Goal: Task Accomplishment & Management: Manage account settings

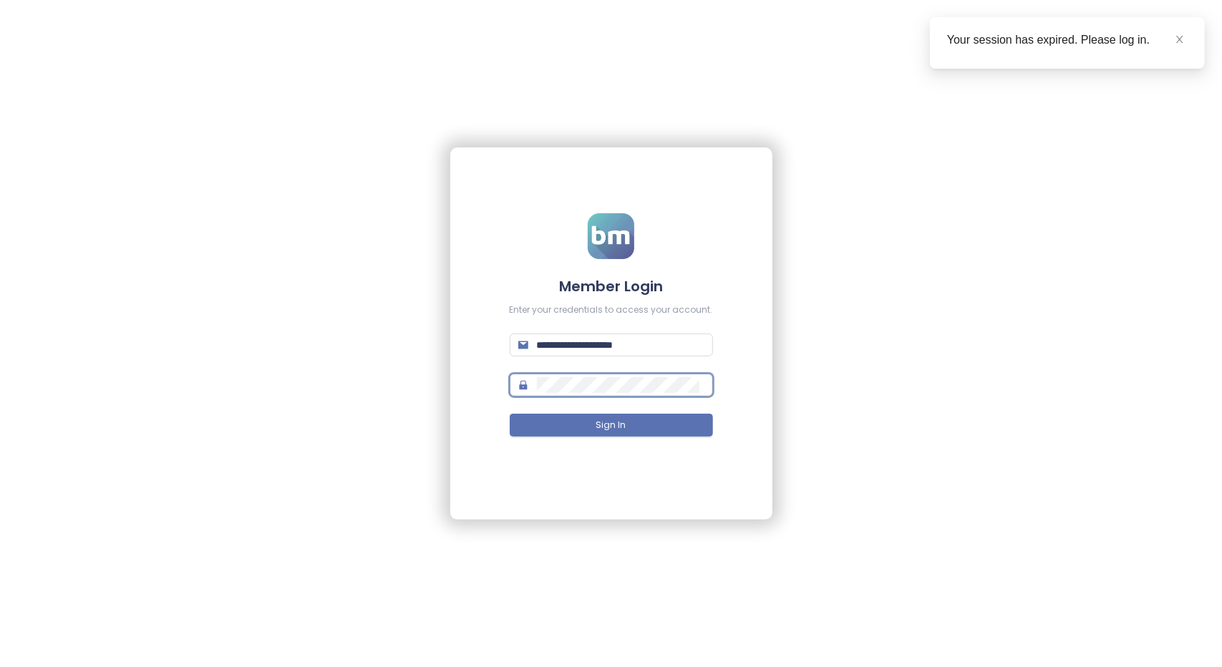
type input "**********"
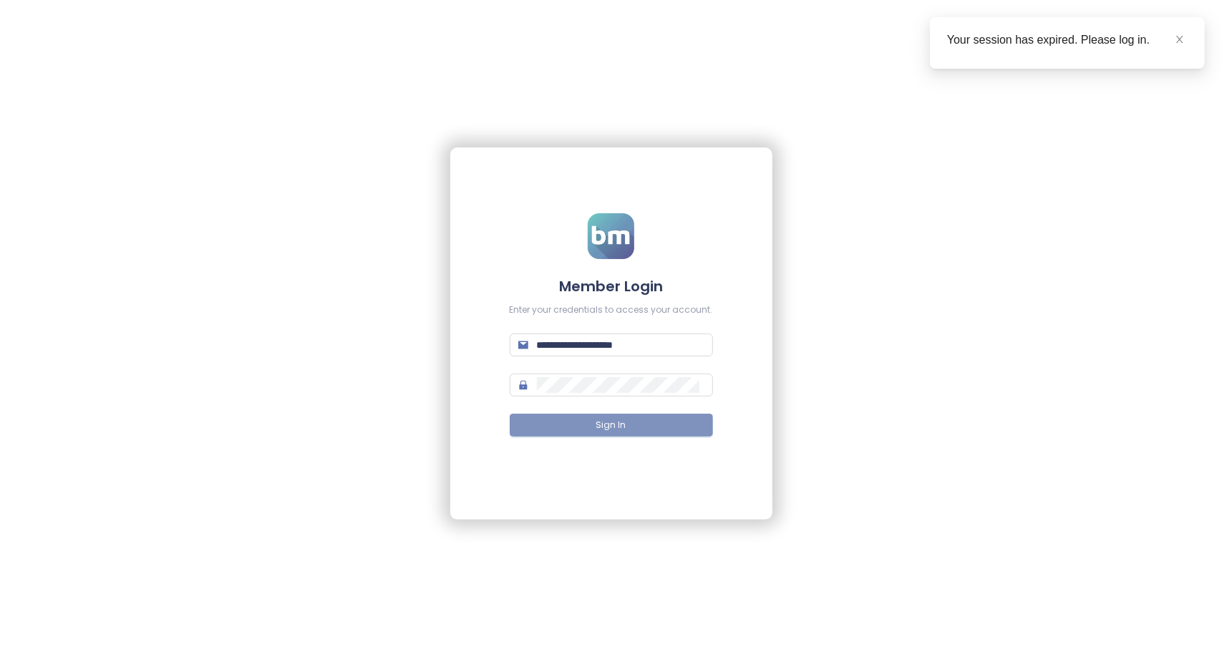
click at [616, 426] on span "Sign In" at bounding box center [611, 426] width 30 height 14
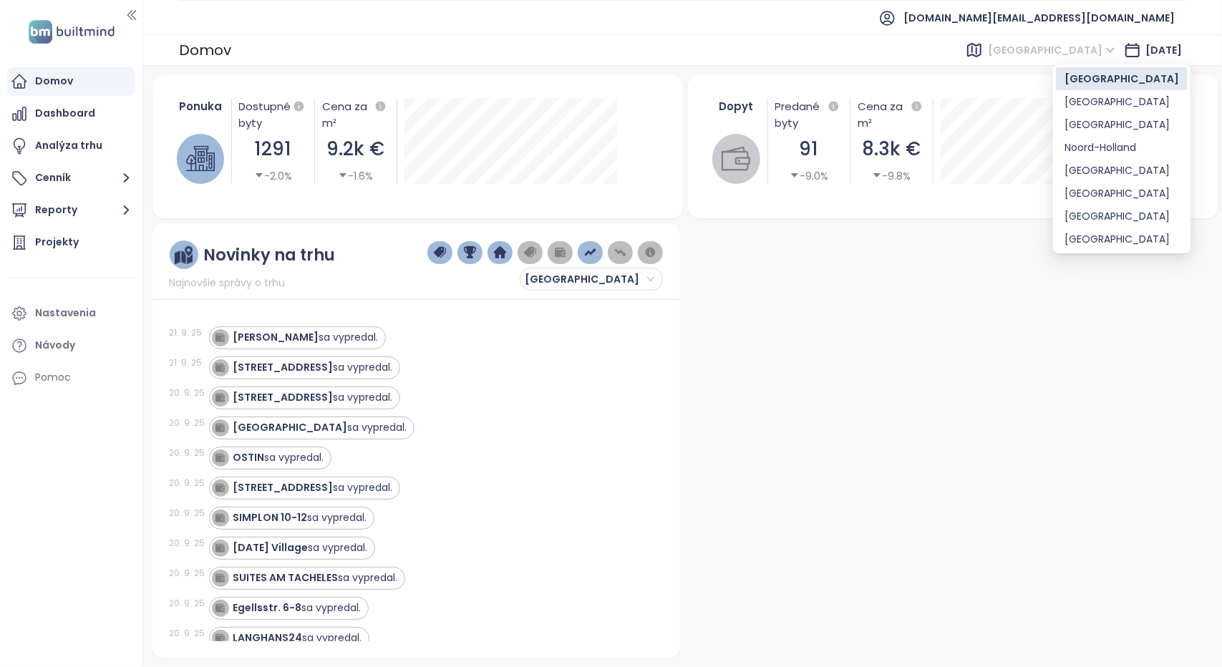
click at [1079, 49] on span "[GEOGRAPHIC_DATA]" at bounding box center [1051, 49] width 127 height 21
click at [1084, 118] on div "[GEOGRAPHIC_DATA]" at bounding box center [1121, 125] width 115 height 16
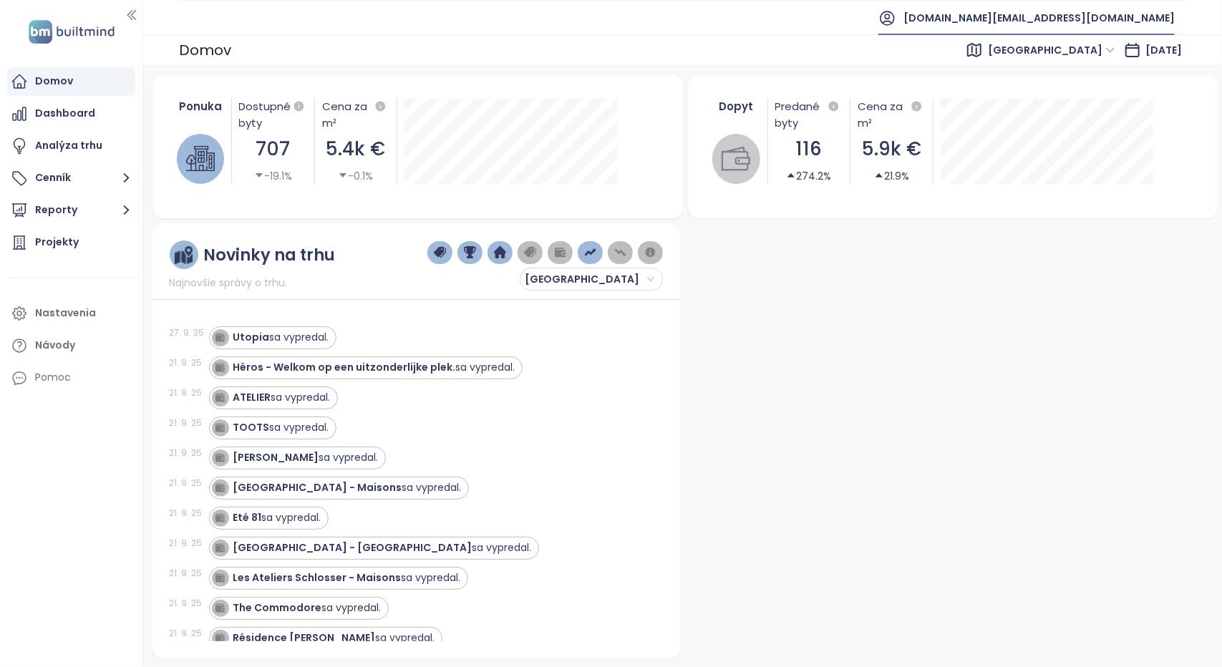
click at [1115, 24] on span "[DOMAIN_NAME][EMAIL_ADDRESS][DOMAIN_NAME]" at bounding box center [1038, 18] width 271 height 34
click at [1077, 56] on span "Odhlásiť sa" at bounding box center [1072, 57] width 57 height 14
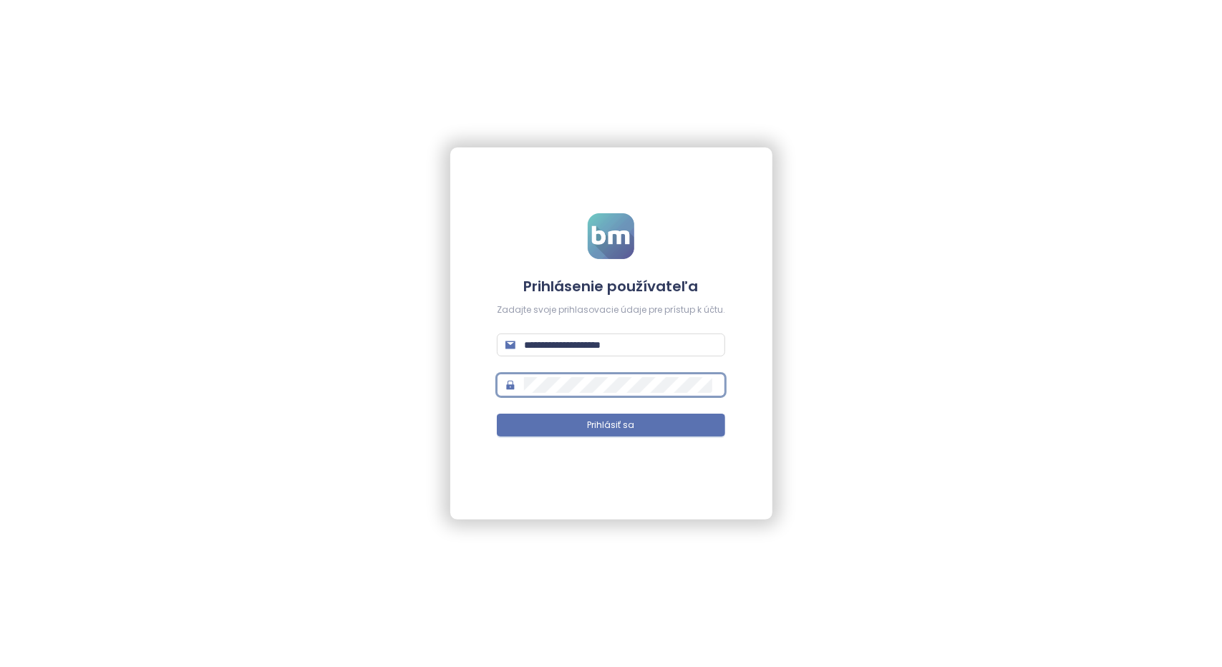
type input "**********"
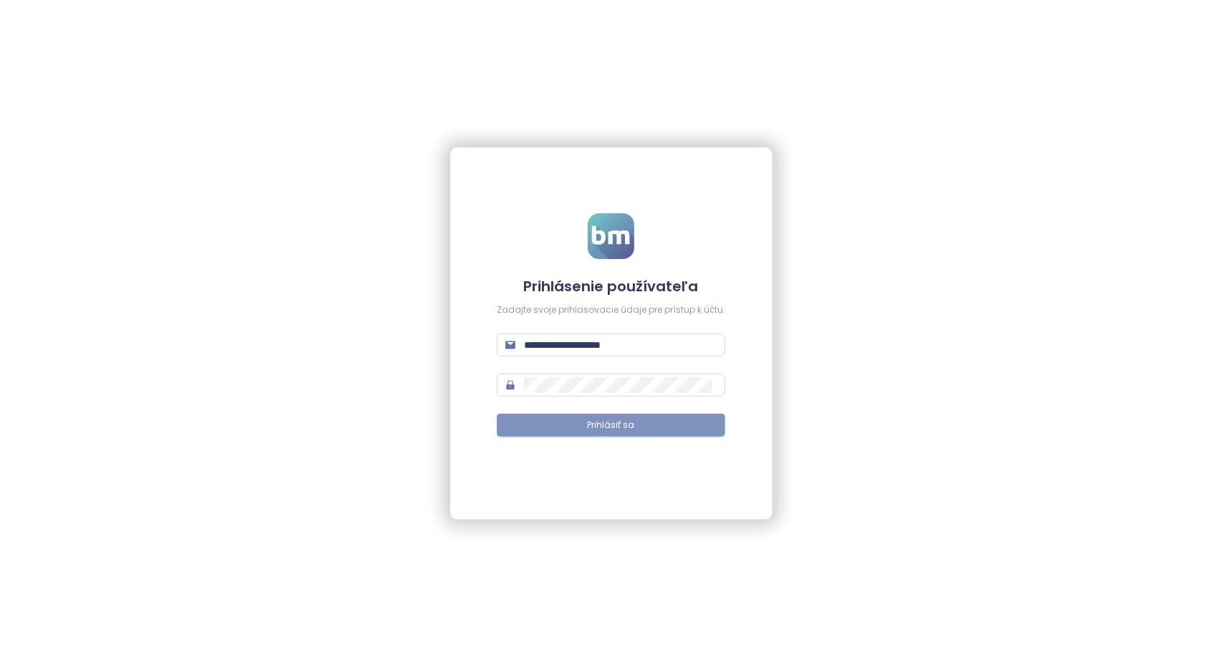
click at [636, 427] on button "Prihlásiť sa" at bounding box center [611, 425] width 228 height 23
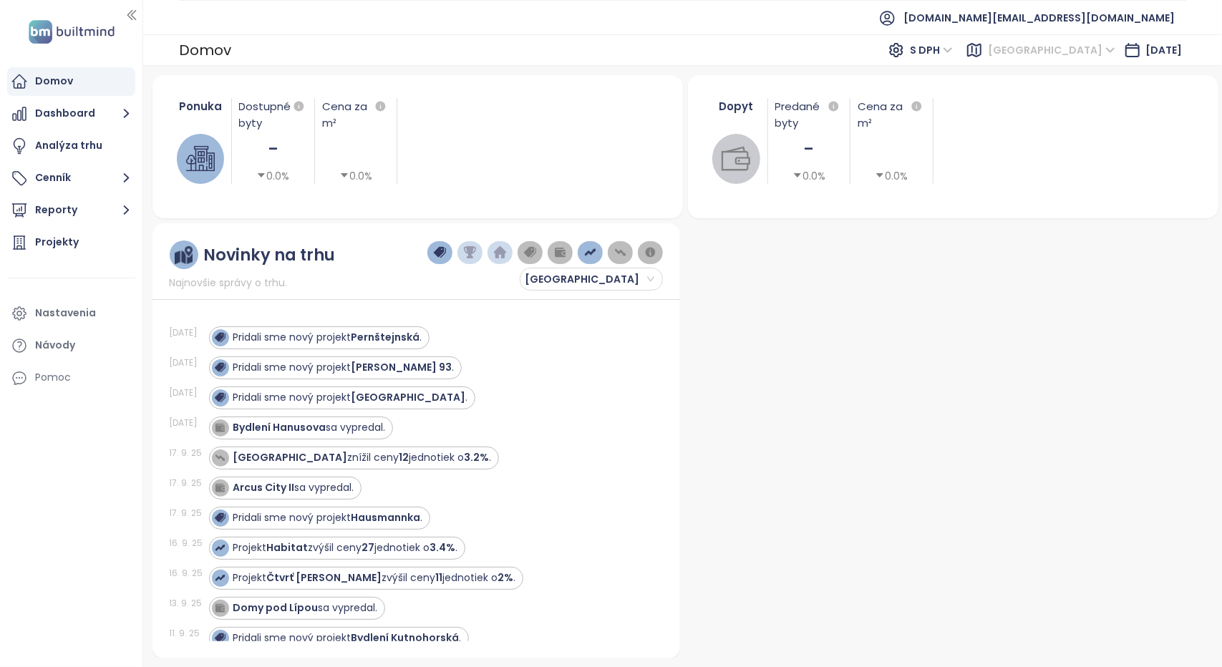
click at [1075, 54] on span "[GEOGRAPHIC_DATA]" at bounding box center [1051, 49] width 127 height 21
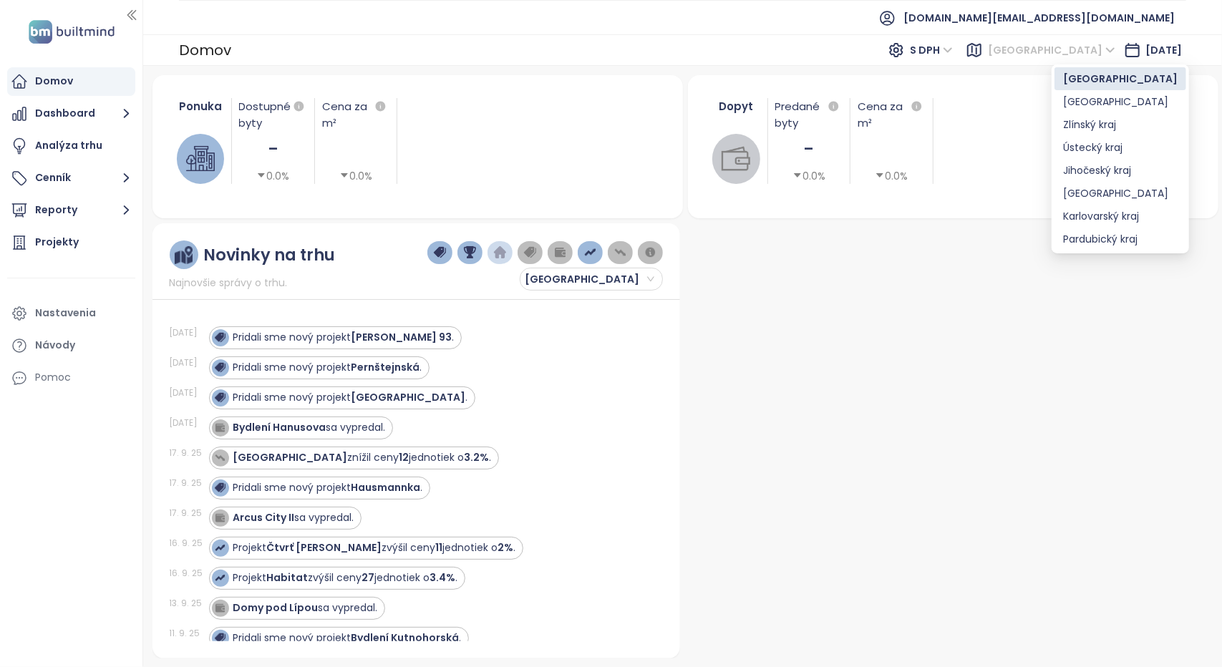
click at [899, 20] on ul "[DOMAIN_NAME][EMAIL_ADDRESS][DOMAIN_NAME]" at bounding box center [682, 17] width 1007 height 35
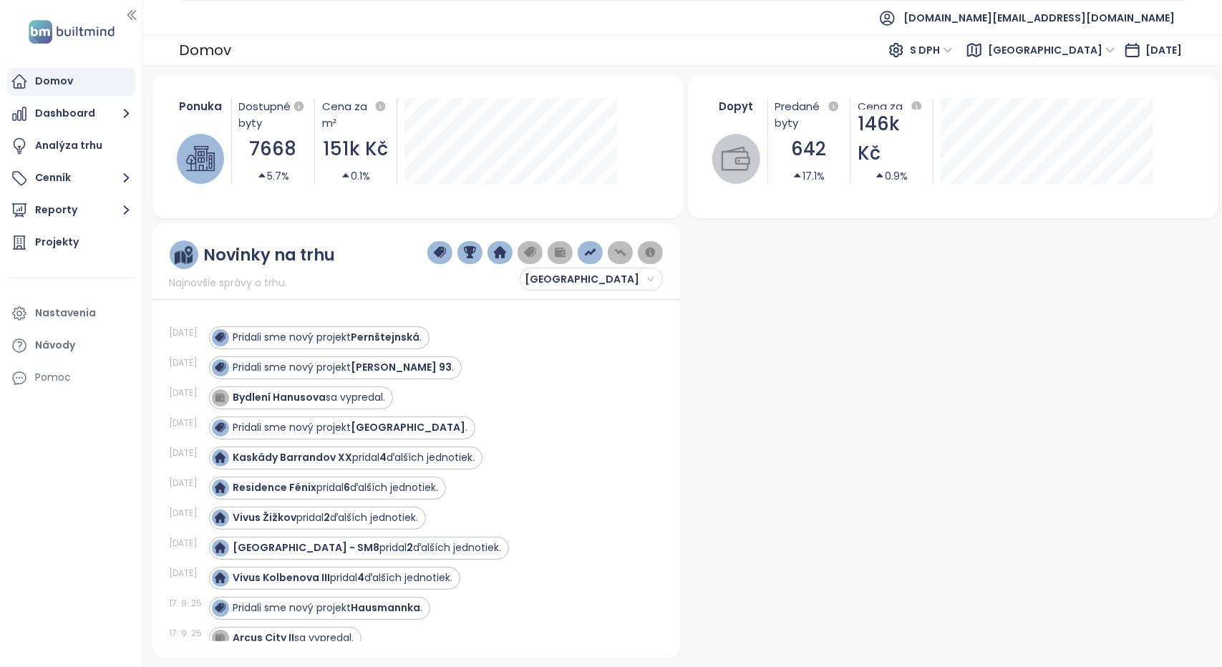
click at [1075, 48] on span "[GEOGRAPHIC_DATA]" at bounding box center [1051, 49] width 127 height 21
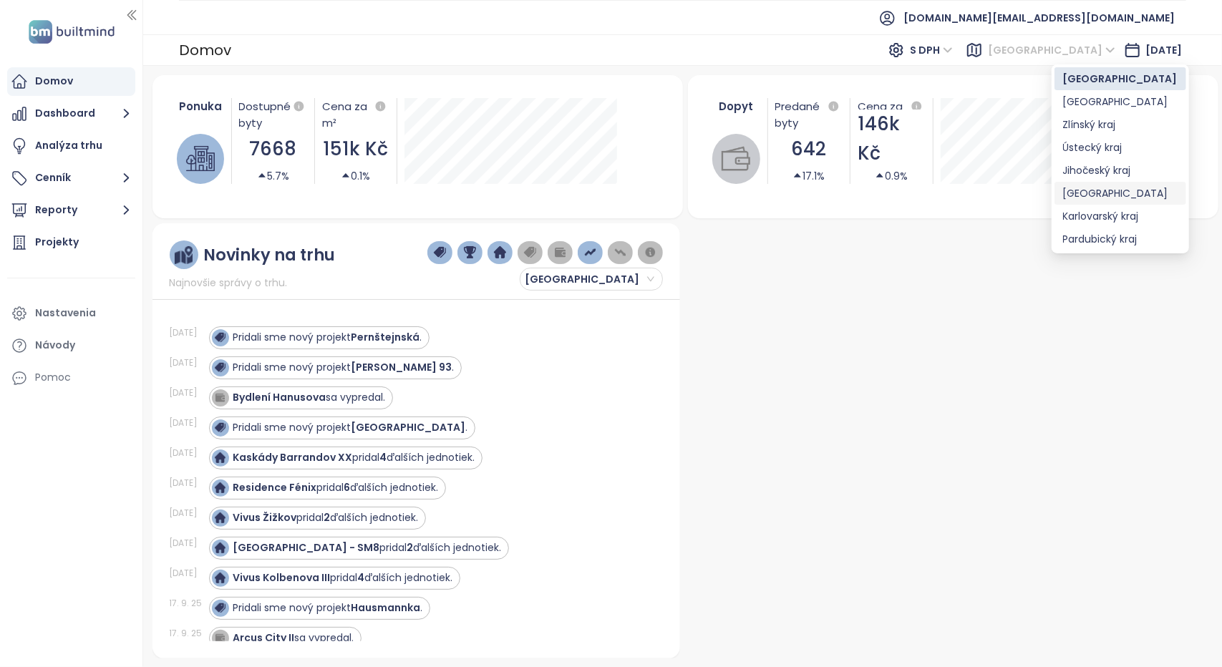
click at [1101, 198] on div "[GEOGRAPHIC_DATA]" at bounding box center [1120, 193] width 115 height 16
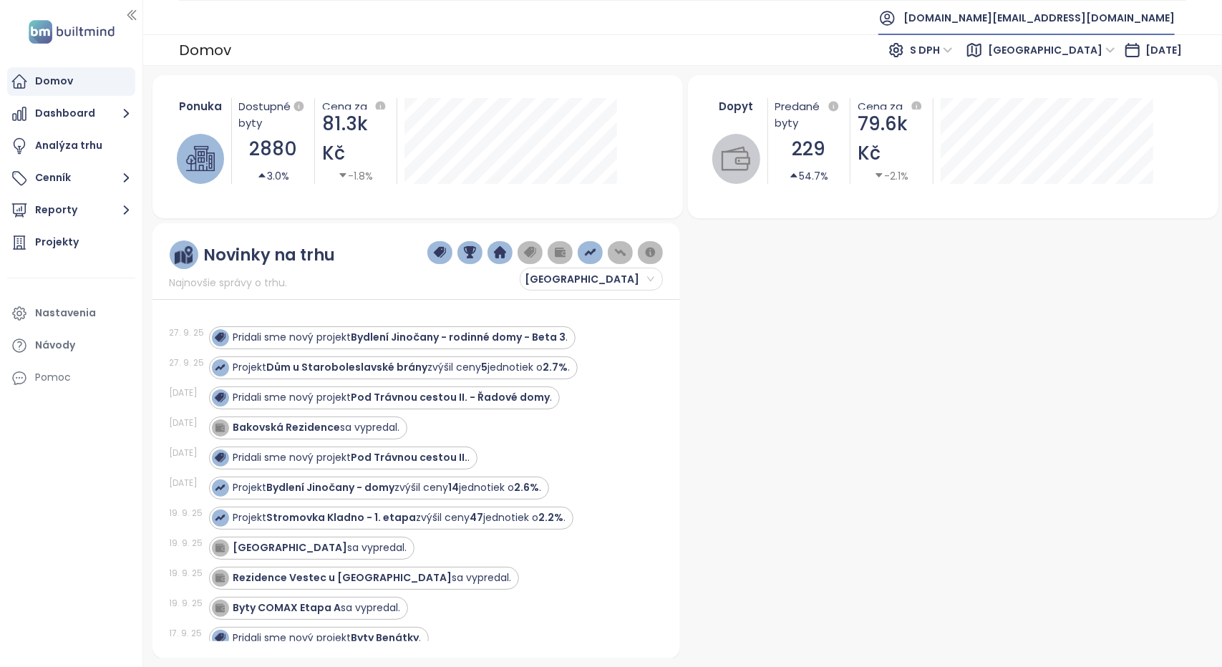
click at [1092, 16] on span "[DOMAIN_NAME][EMAIL_ADDRESS][DOMAIN_NAME]" at bounding box center [1038, 18] width 271 height 34
click at [1084, 60] on span "Odhlásiť sa" at bounding box center [1073, 57] width 57 height 14
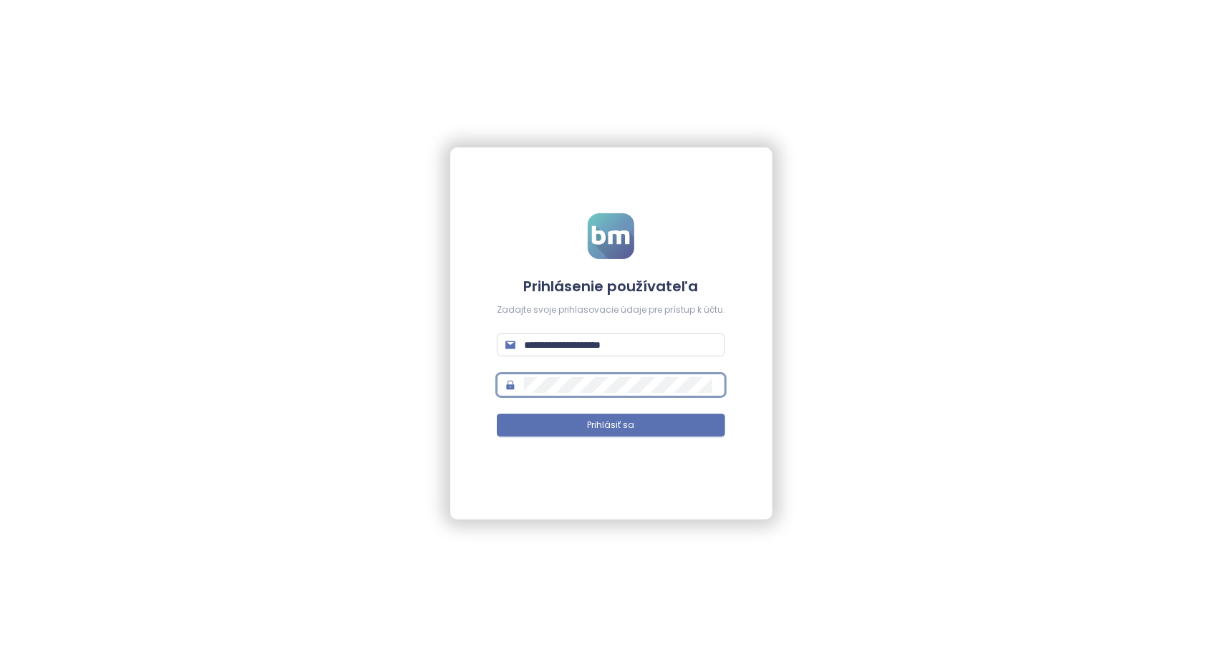
type input "**********"
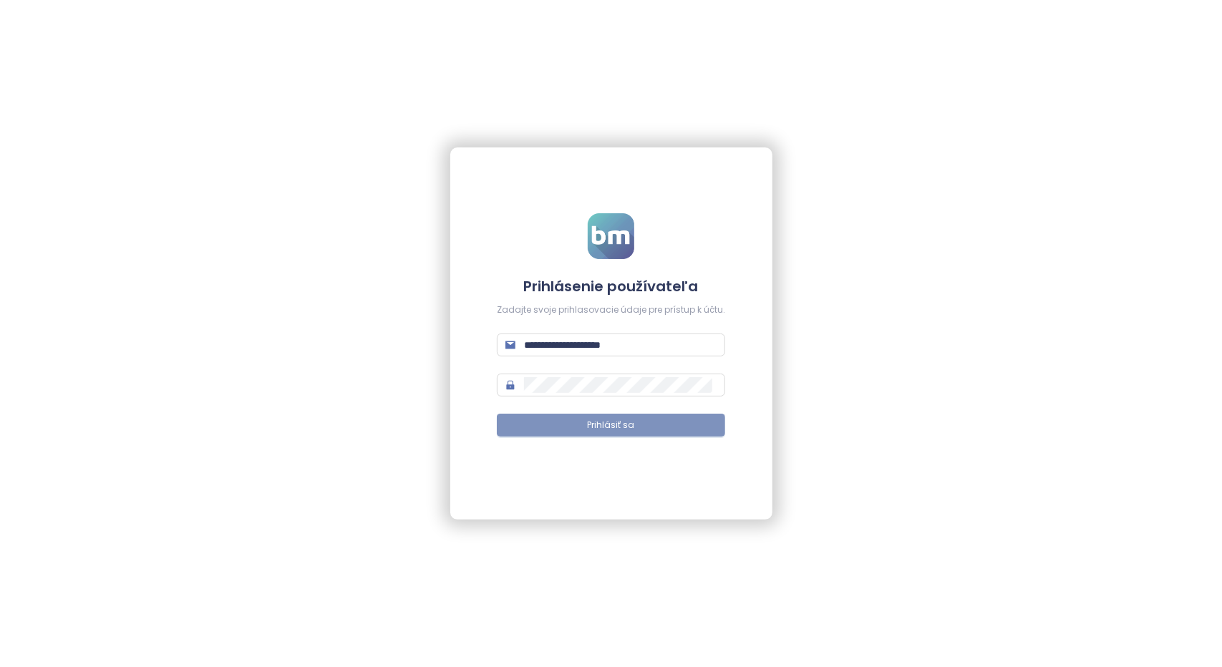
click at [620, 426] on span "Prihlásiť sa" at bounding box center [611, 426] width 47 height 14
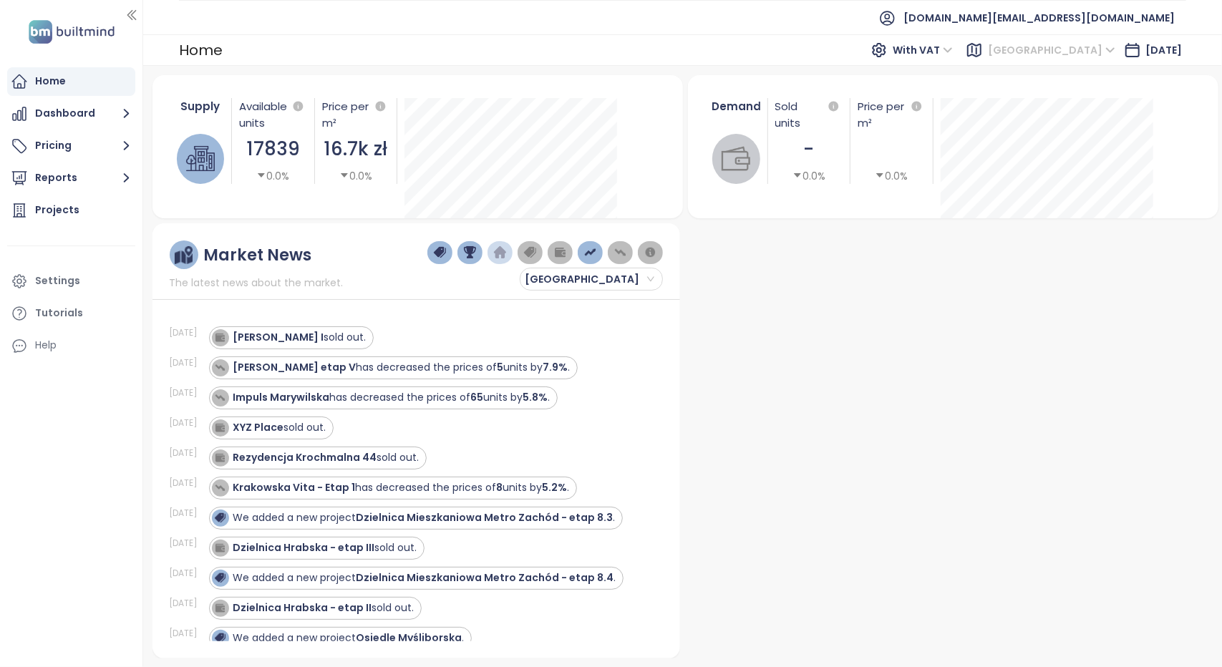
click at [1058, 52] on span "[GEOGRAPHIC_DATA]" at bounding box center [1051, 49] width 127 height 21
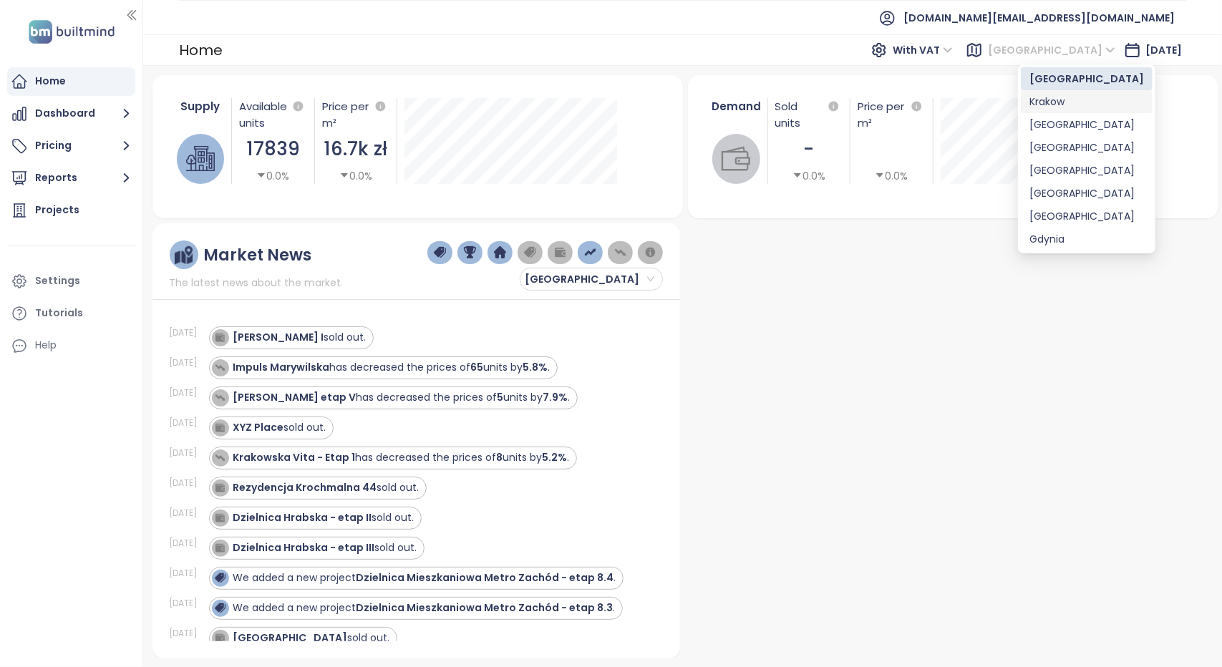
click at [1044, 97] on div "Krakow" at bounding box center [1086, 102] width 115 height 16
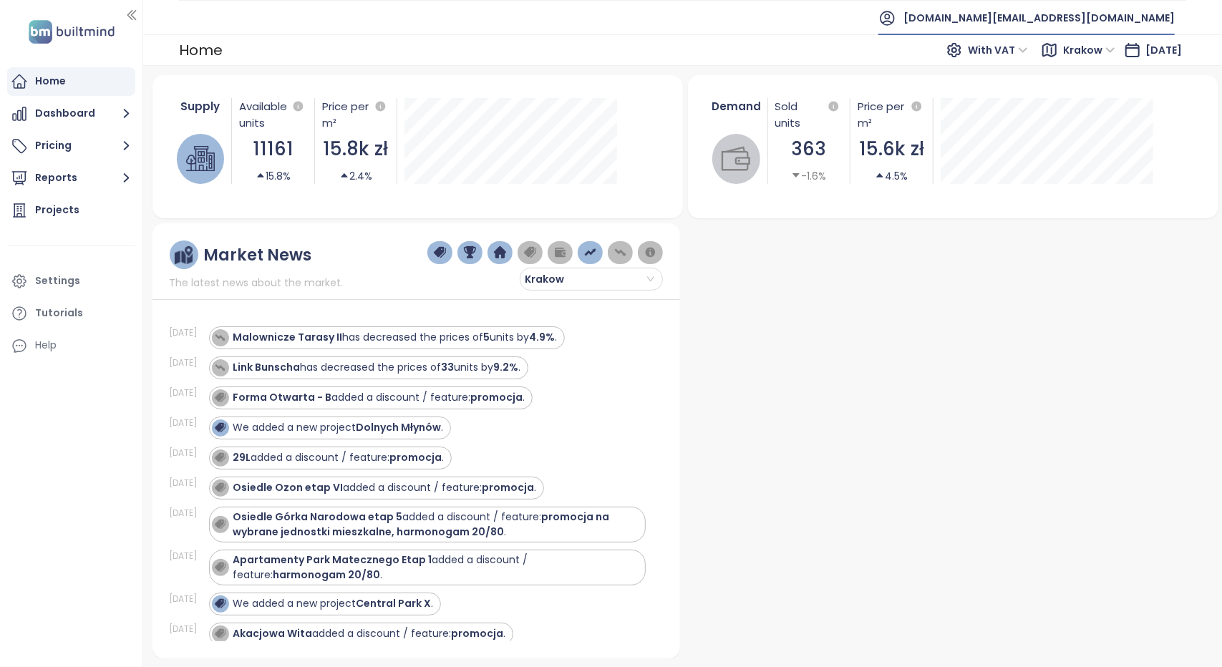
click at [1095, 19] on span "[DOMAIN_NAME][EMAIL_ADDRESS][DOMAIN_NAME]" at bounding box center [1038, 18] width 271 height 34
click at [1095, 55] on li "Log out" at bounding box center [1103, 57] width 137 height 29
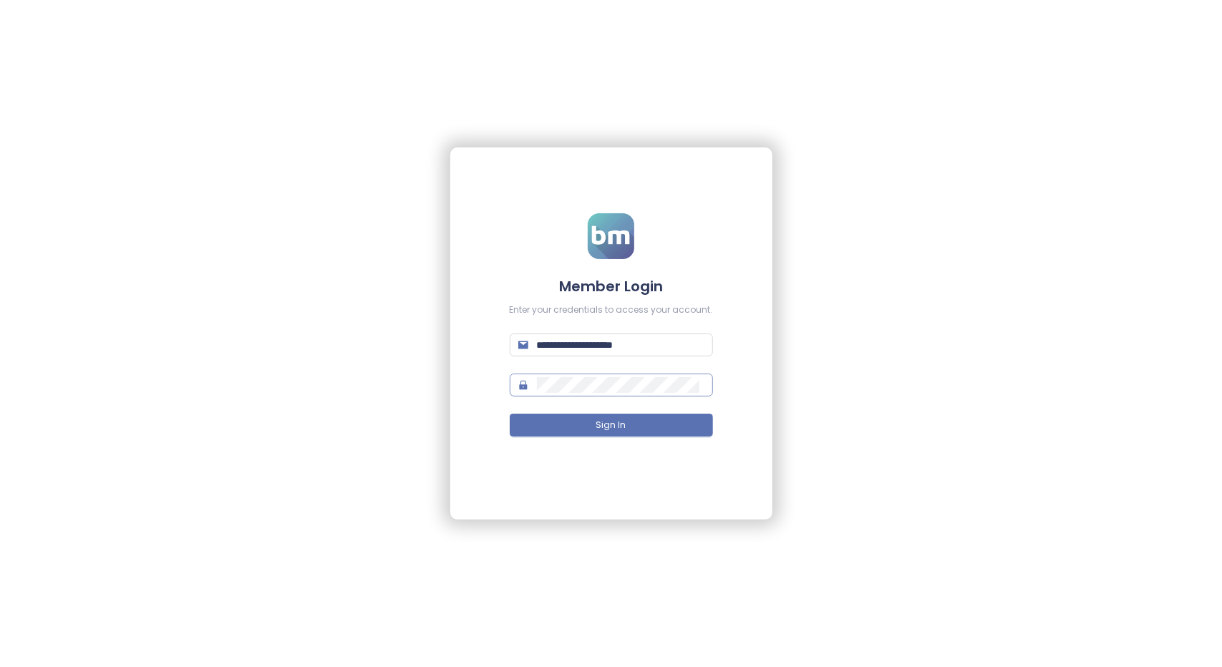
click at [631, 393] on span at bounding box center [611, 385] width 203 height 23
type input "**********"
click at [606, 426] on span "Sign In" at bounding box center [611, 426] width 30 height 14
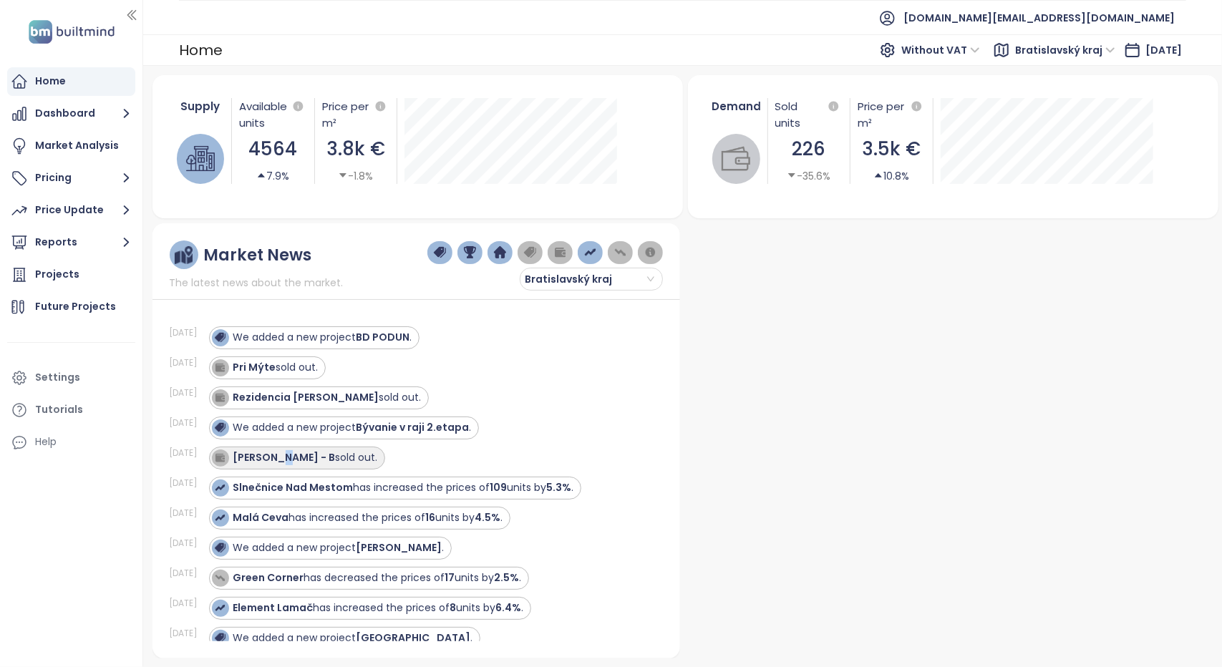
click at [288, 447] on div "[DATE] [PERSON_NAME] sold out." at bounding box center [408, 458] width 476 height 30
click at [286, 459] on strong "[PERSON_NAME] - B" at bounding box center [284, 457] width 102 height 14
click at [1041, 59] on span "Bratislavský kraj" at bounding box center [1065, 49] width 100 height 21
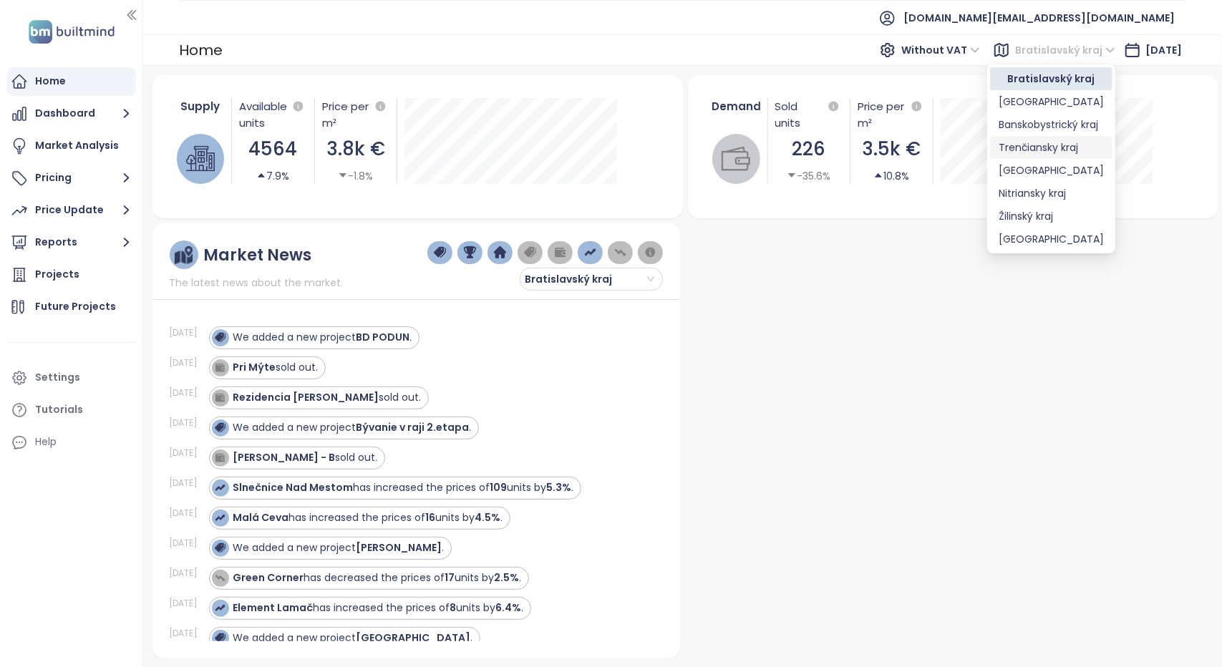
click at [1054, 144] on div "Trenčiansky kraj" at bounding box center [1051, 148] width 105 height 16
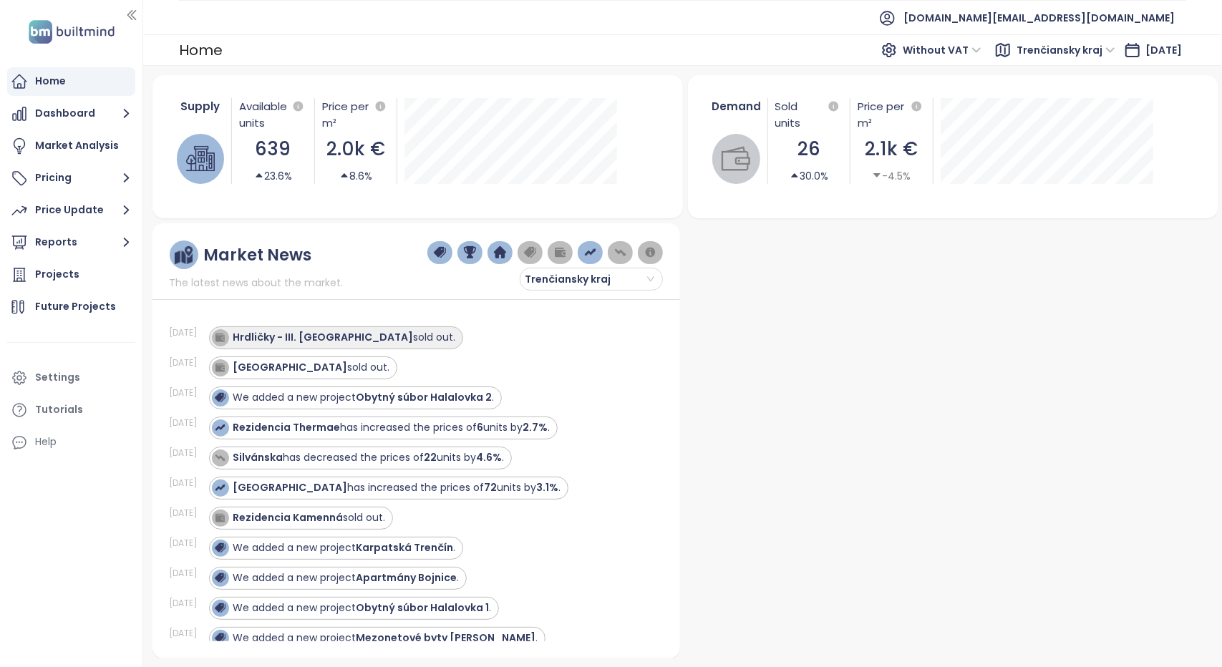
click at [288, 333] on strong "Hrdličky - III. [GEOGRAPHIC_DATA]" at bounding box center [323, 337] width 180 height 14
click at [305, 333] on strong "Hrdličky - III. [GEOGRAPHIC_DATA]" at bounding box center [323, 337] width 180 height 14
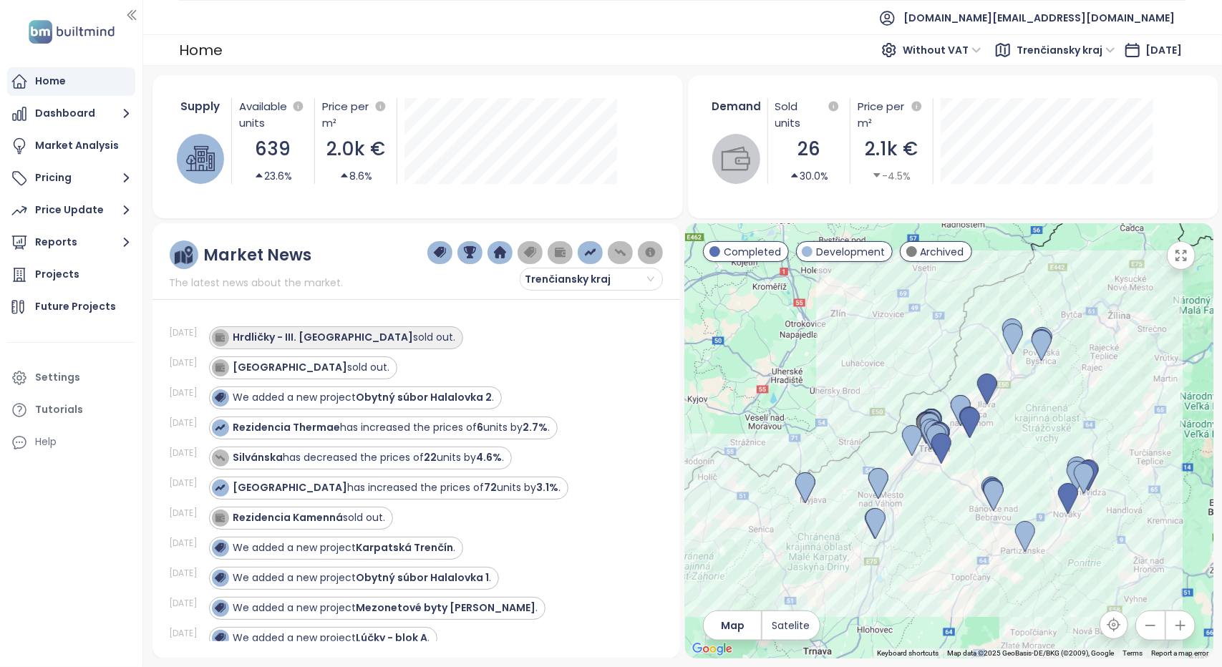
click at [319, 333] on strong "Hrdličky - III. [GEOGRAPHIC_DATA]" at bounding box center [323, 337] width 180 height 14
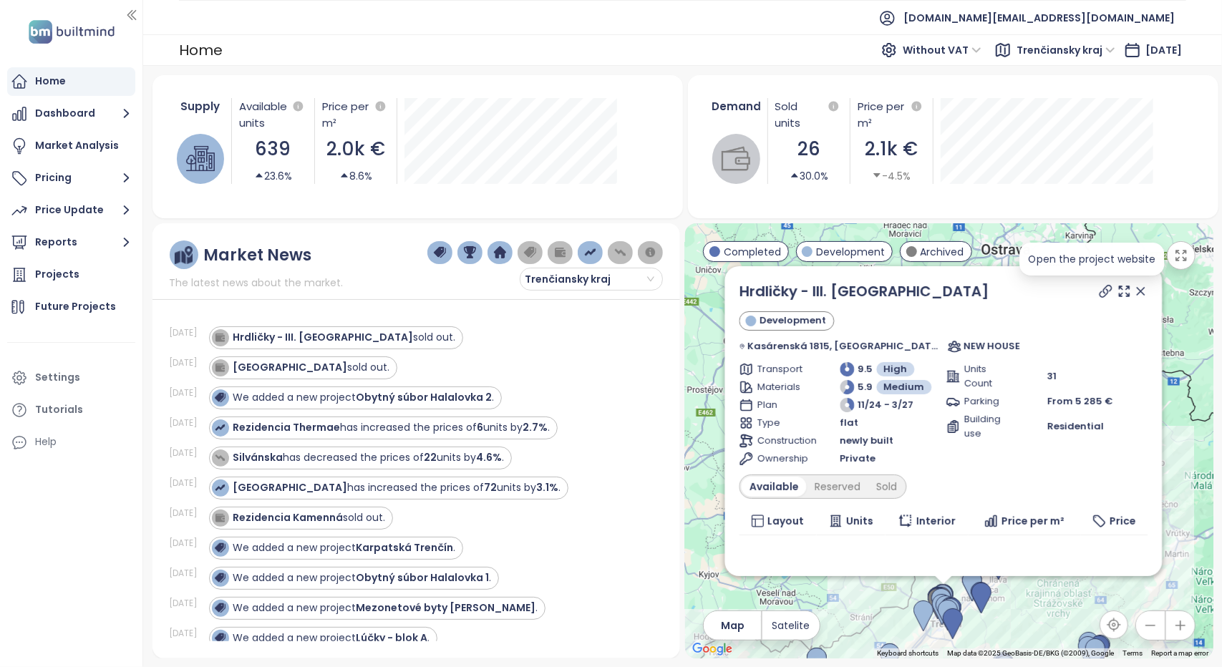
click at [1098, 285] on icon at bounding box center [1105, 291] width 14 height 14
click at [895, 488] on div "Sold" at bounding box center [886, 487] width 37 height 20
click at [826, 490] on div "Reserved" at bounding box center [832, 487] width 62 height 20
click at [779, 488] on div "Available" at bounding box center [771, 487] width 60 height 20
click at [832, 482] on div "Reserved" at bounding box center [837, 487] width 62 height 20
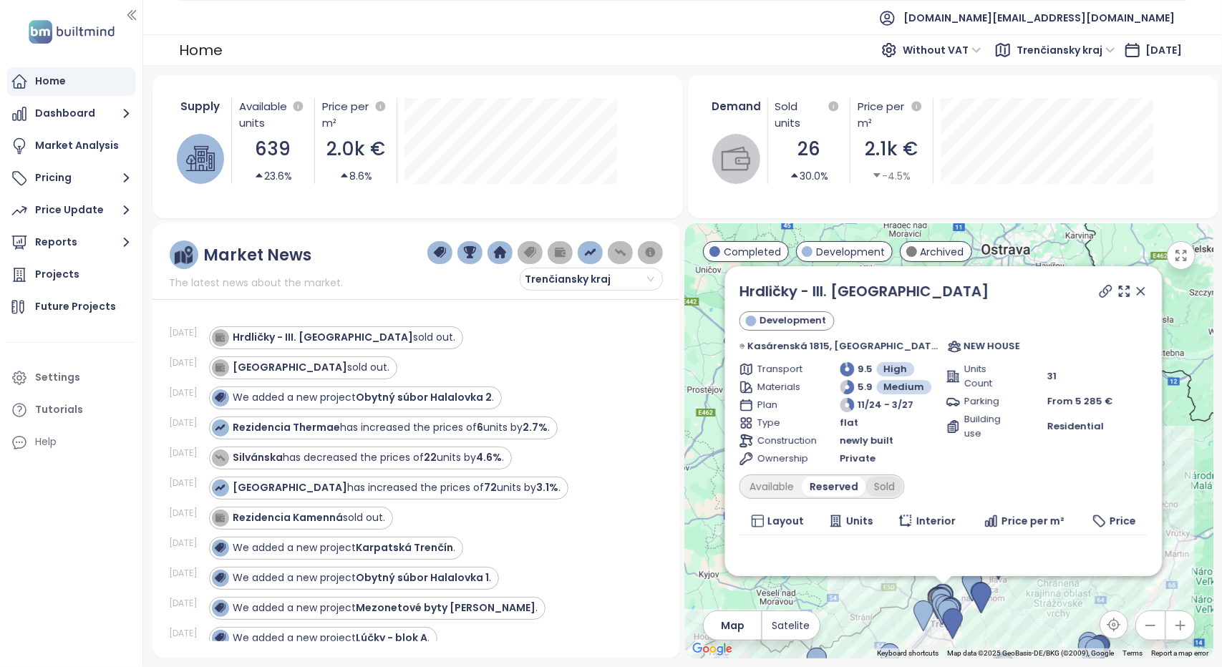
click at [902, 485] on div "Sold" at bounding box center [883, 487] width 37 height 20
click at [1085, 12] on span "[DOMAIN_NAME][EMAIL_ADDRESS][DOMAIN_NAME]" at bounding box center [1038, 18] width 271 height 34
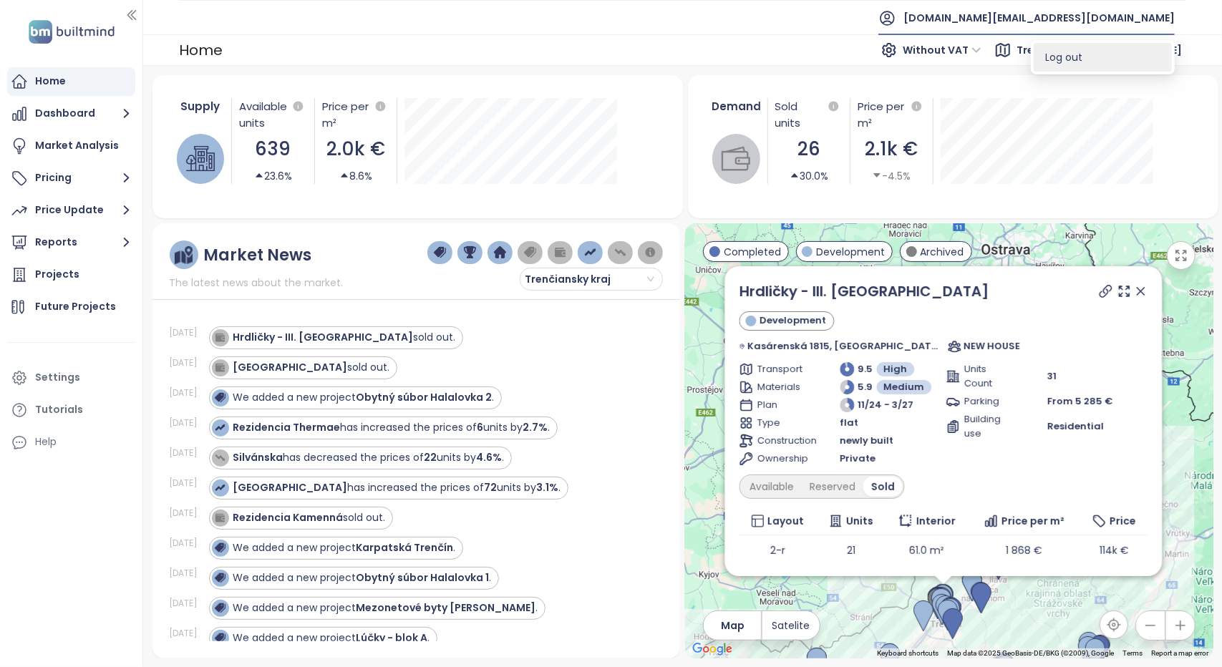
click at [1080, 62] on span "Log out" at bounding box center [1063, 57] width 37 height 14
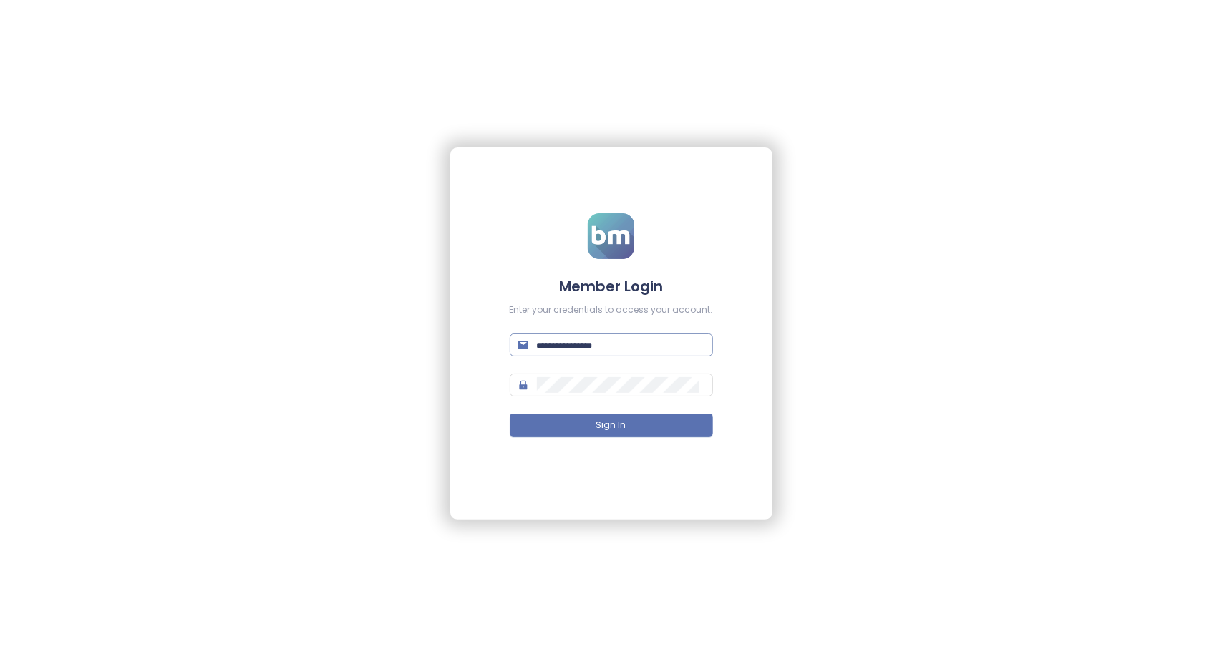
type input "**********"
click at [868, 428] on div "**********" at bounding box center [611, 333] width 1222 height 667
